Goal: Check status: Check status

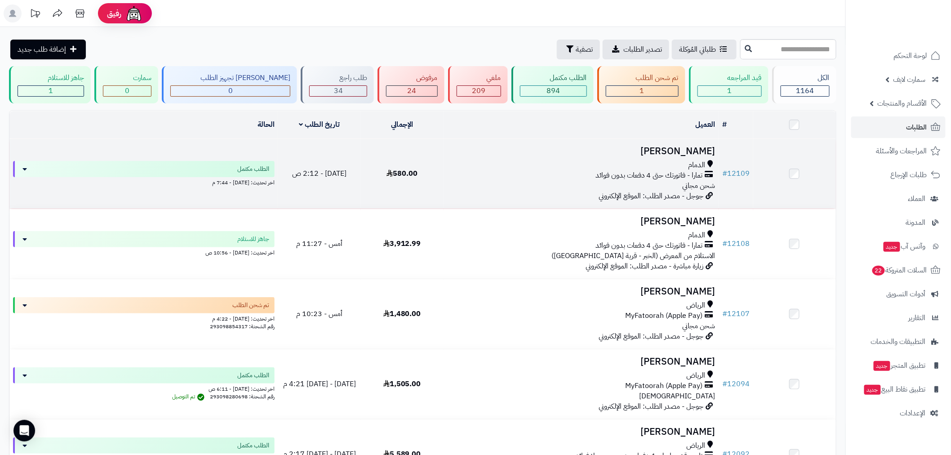
click at [750, 170] on td "# 12109" at bounding box center [736, 174] width 35 height 70
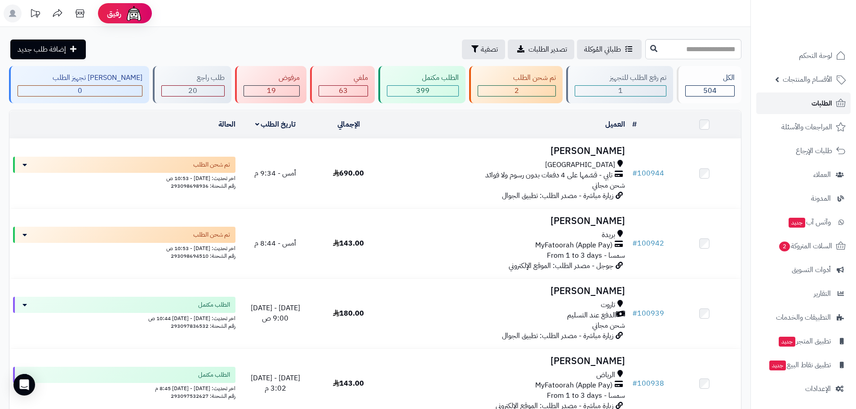
click at [815, 103] on span "الطلبات" at bounding box center [822, 103] width 21 height 13
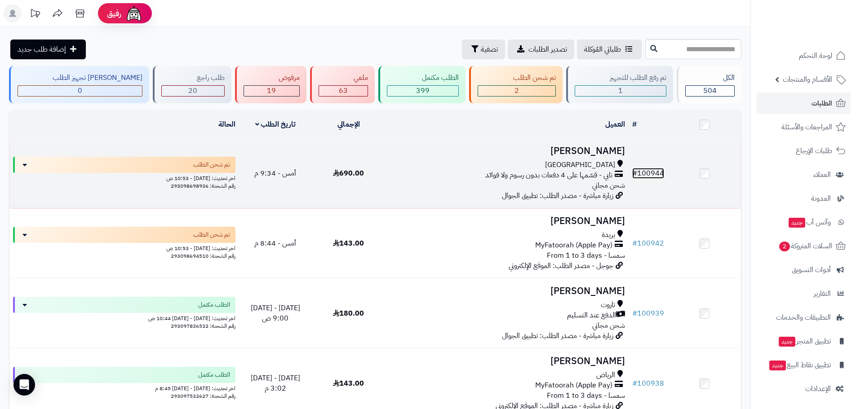
click at [648, 173] on link "# 100944" at bounding box center [648, 173] width 32 height 11
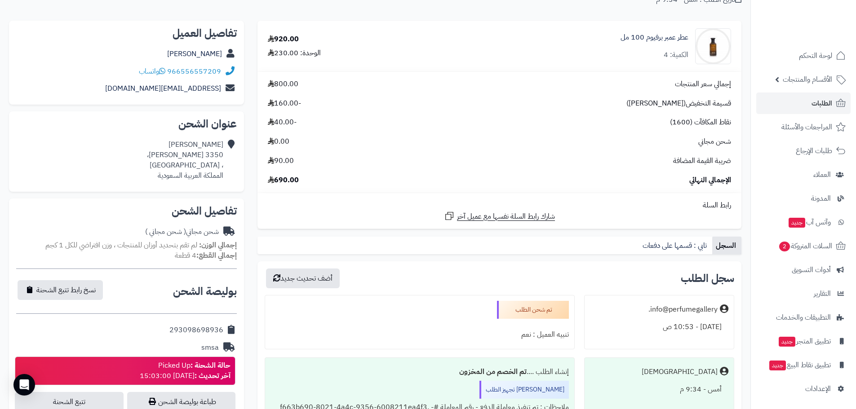
scroll to position [105, 0]
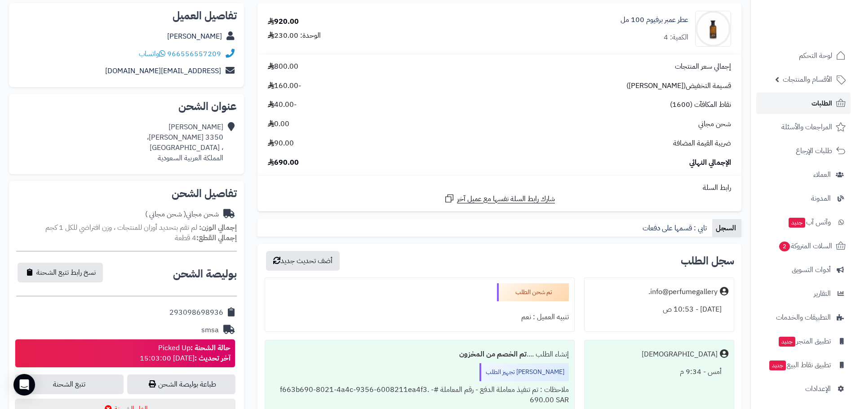
click at [818, 104] on span "الطلبات" at bounding box center [822, 103] width 21 height 13
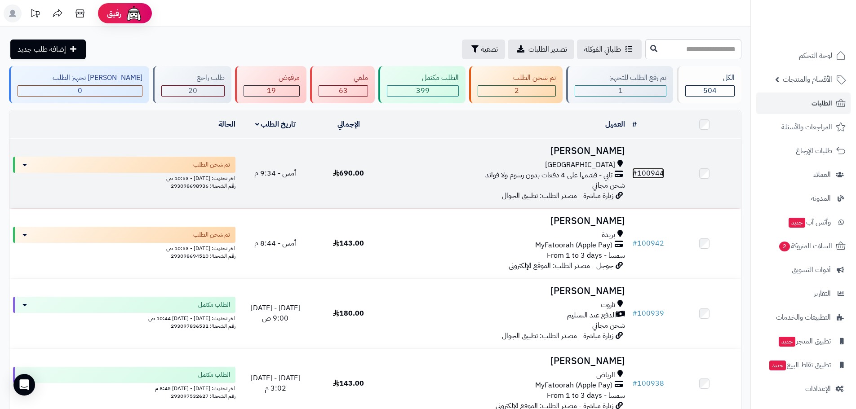
click at [655, 171] on link "# 100944" at bounding box center [648, 173] width 32 height 11
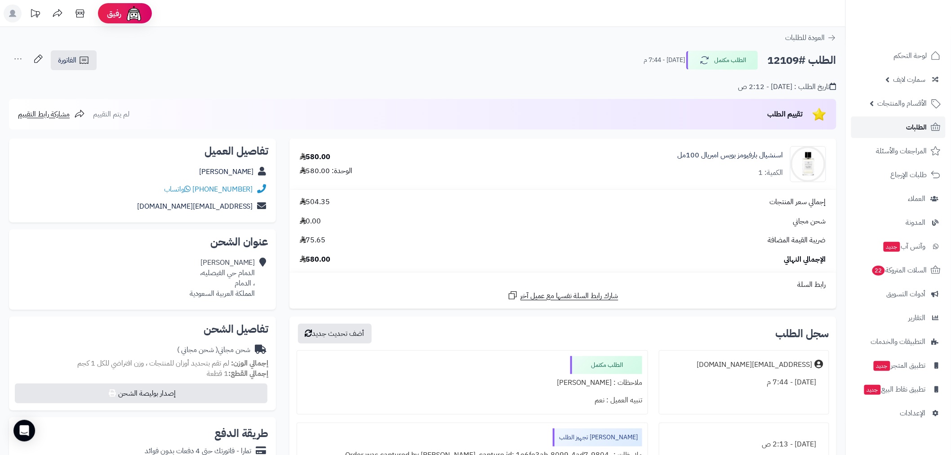
click at [905, 125] on link "الطلبات" at bounding box center [898, 127] width 94 height 22
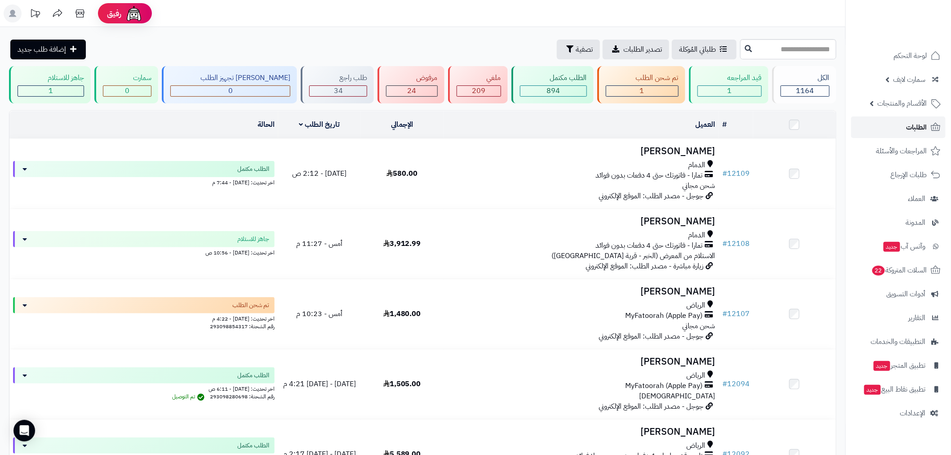
click at [911, 135] on link "الطلبات" at bounding box center [898, 127] width 94 height 22
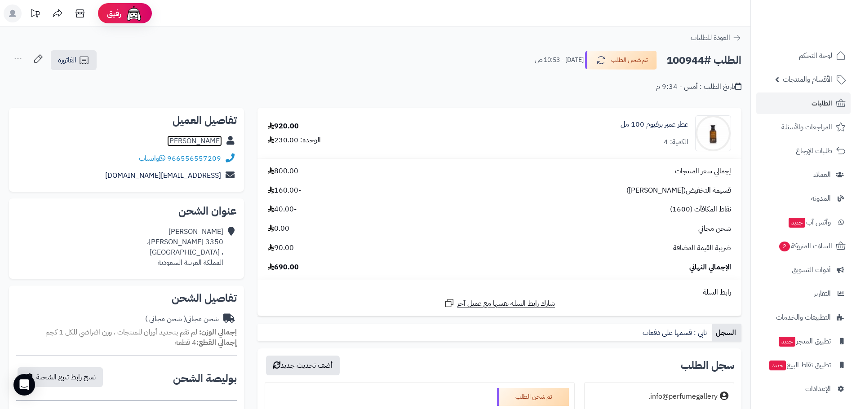
click at [207, 139] on link "Faisal Alyamani" at bounding box center [194, 141] width 55 height 11
click at [806, 103] on link "الطلبات" at bounding box center [803, 104] width 94 height 22
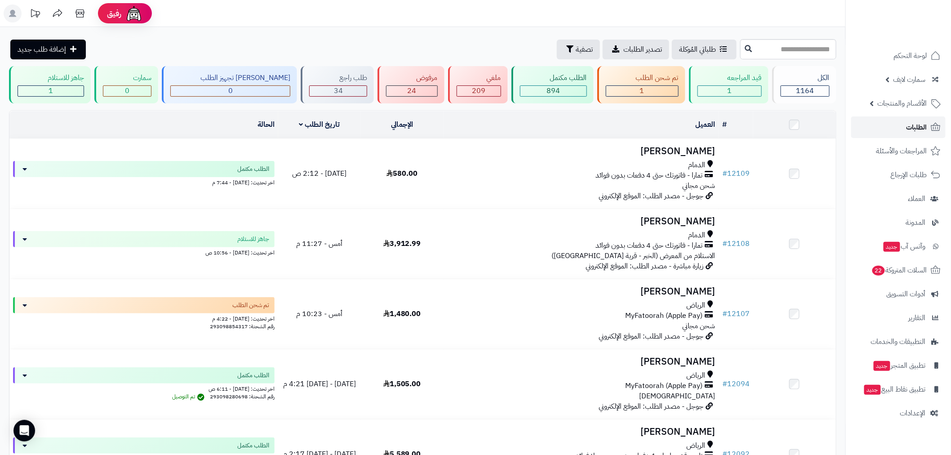
click at [910, 121] on span "الطلبات" at bounding box center [917, 127] width 21 height 13
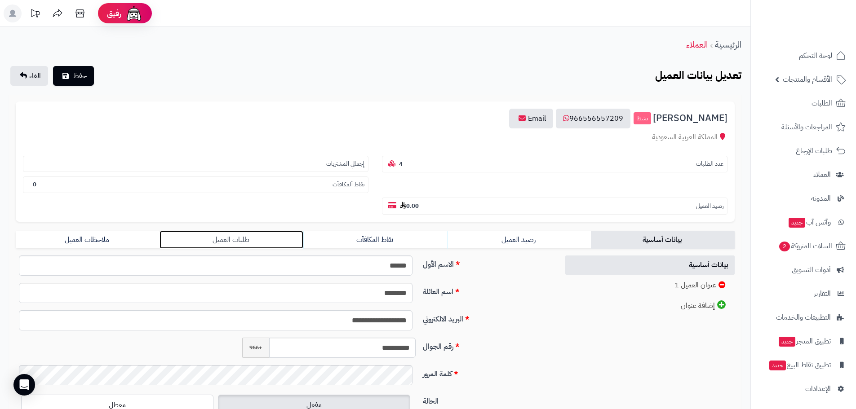
drag, startPoint x: 266, startPoint y: 241, endPoint x: 297, endPoint y: 234, distance: 31.7
click at [266, 241] on link "طلبات العميل" at bounding box center [232, 240] width 144 height 18
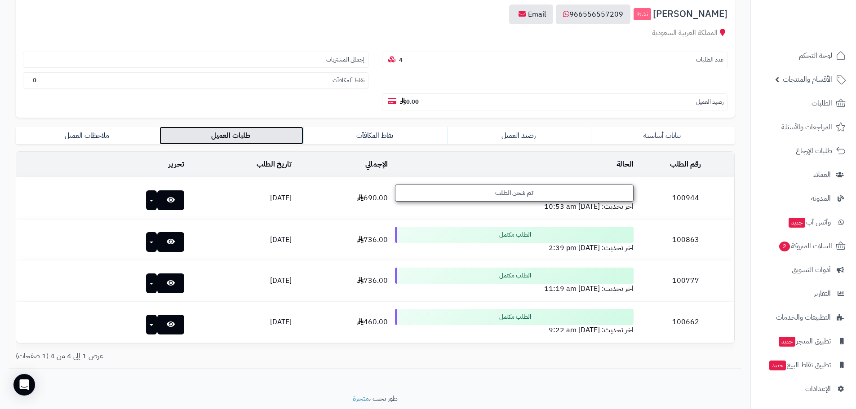
scroll to position [133, 0]
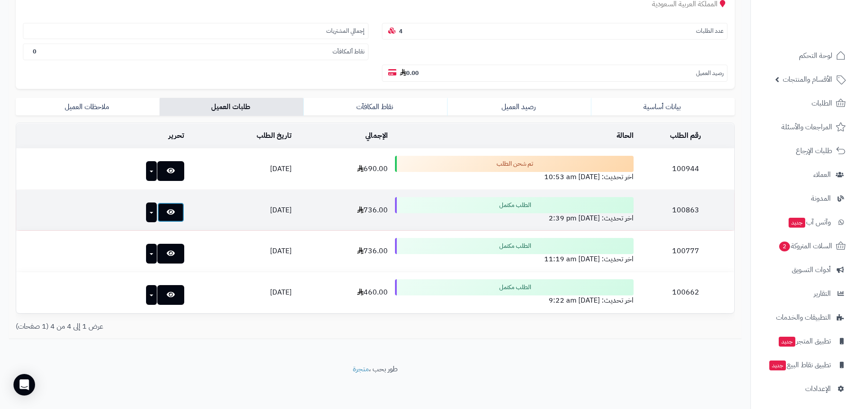
click at [157, 216] on link at bounding box center [170, 213] width 27 height 20
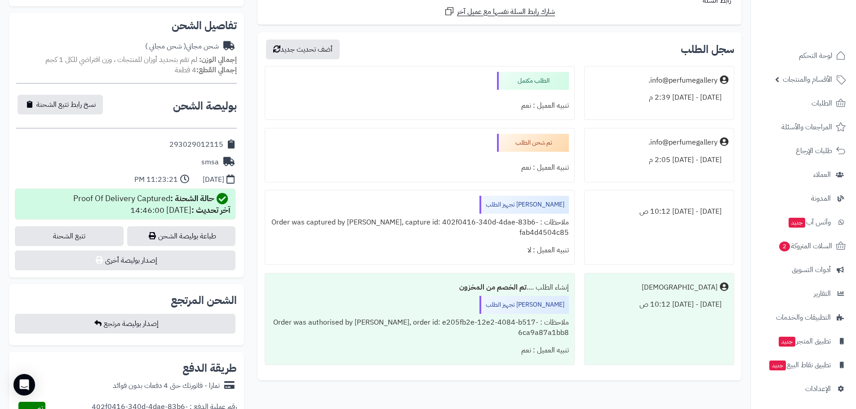
scroll to position [93, 0]
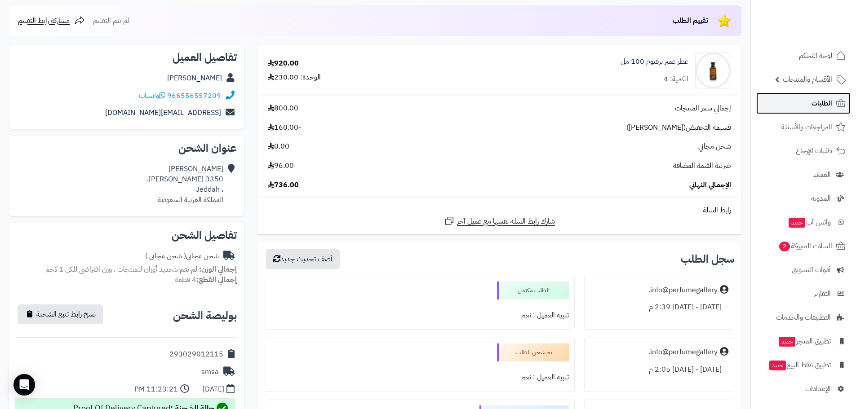
click at [804, 108] on link "الطلبات" at bounding box center [803, 104] width 94 height 22
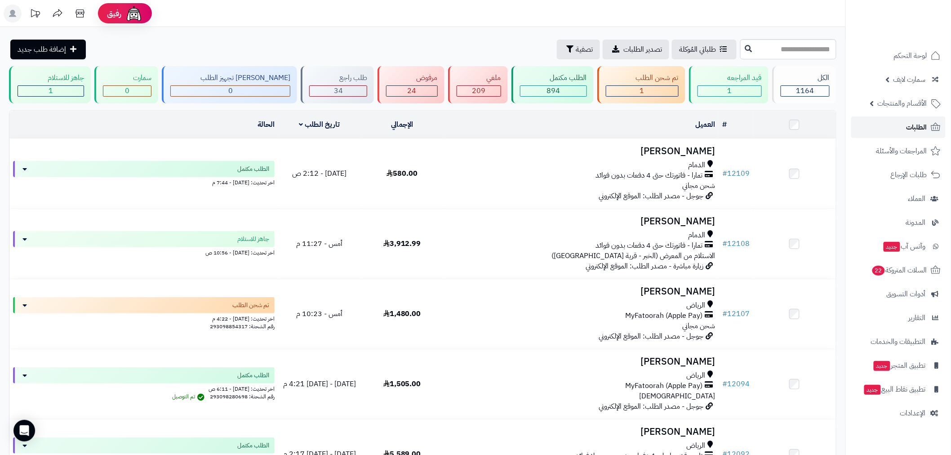
click at [909, 124] on span "الطلبات" at bounding box center [917, 127] width 21 height 13
